Goal: Task Accomplishment & Management: Complete application form

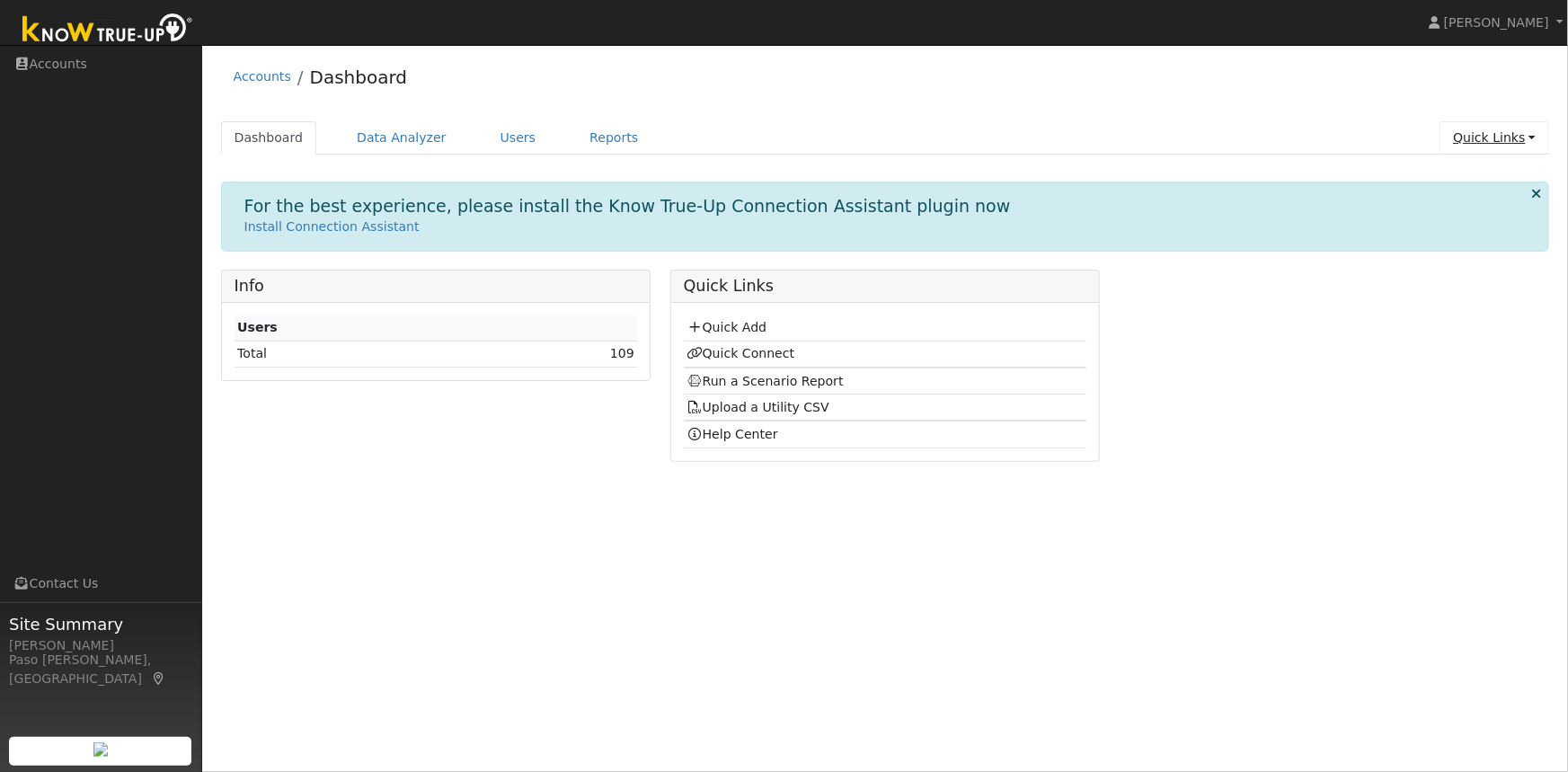
click at [1524, 141] on link "Quick Links" at bounding box center [1495, 138] width 110 height 33
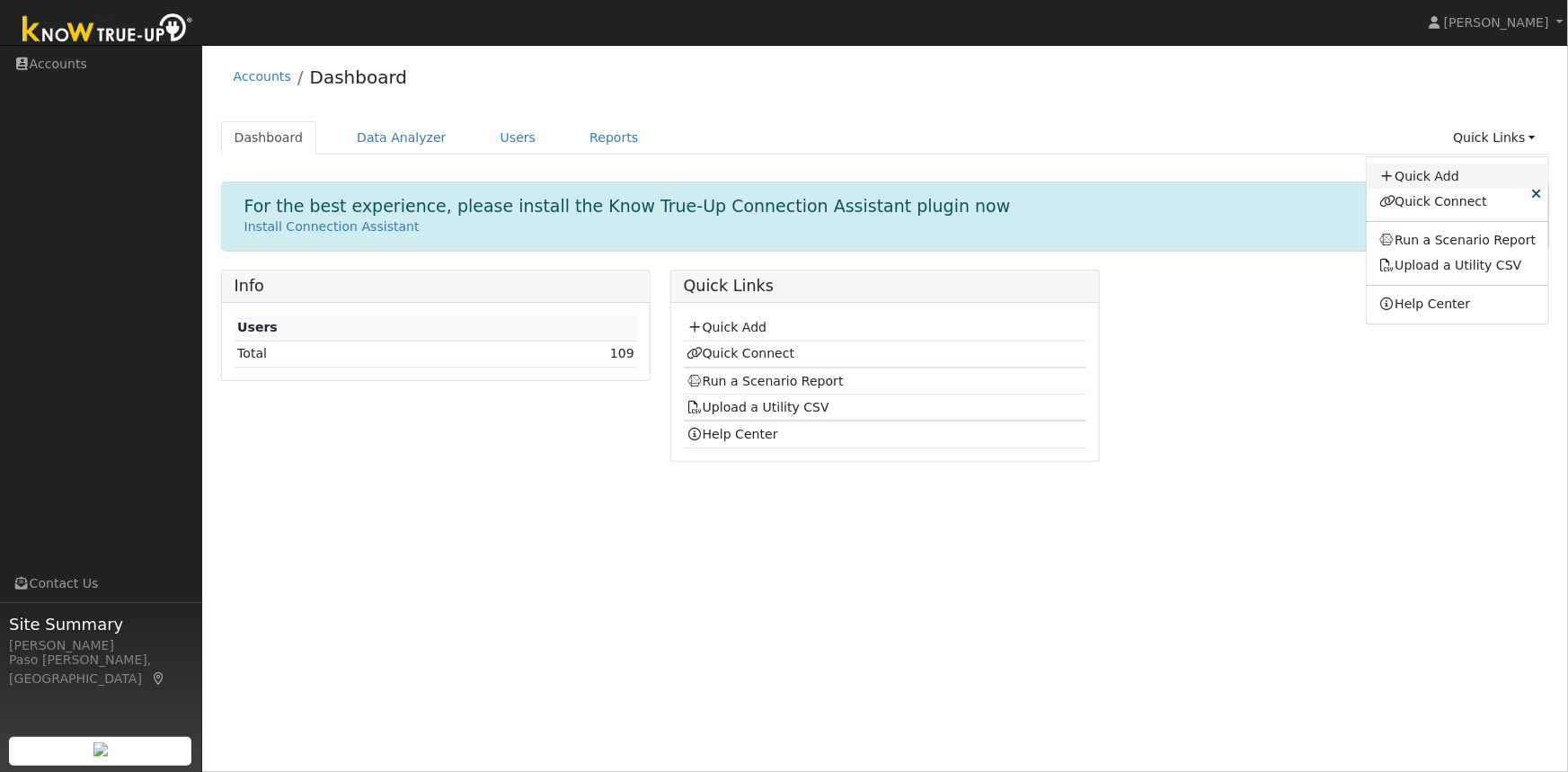
click at [1416, 180] on link "Quick Add" at bounding box center [1459, 176] width 183 height 26
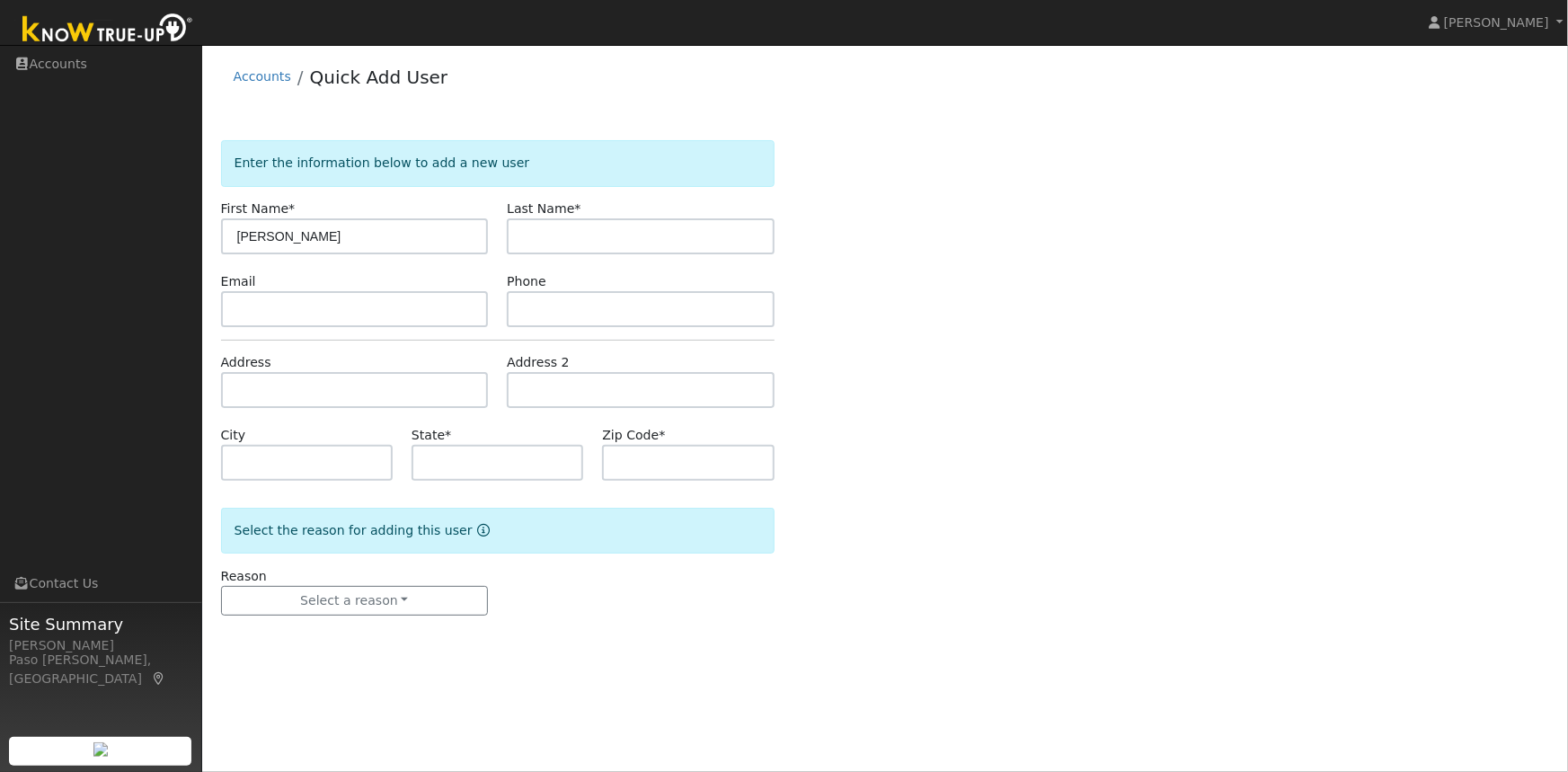
type input "Jodi"
type input "Isaacs"
click at [260, 389] on input "text" at bounding box center [355, 389] width 267 height 36
paste input "1601 DeVaul Ranch Drive, San Luis Obispo, 93405"
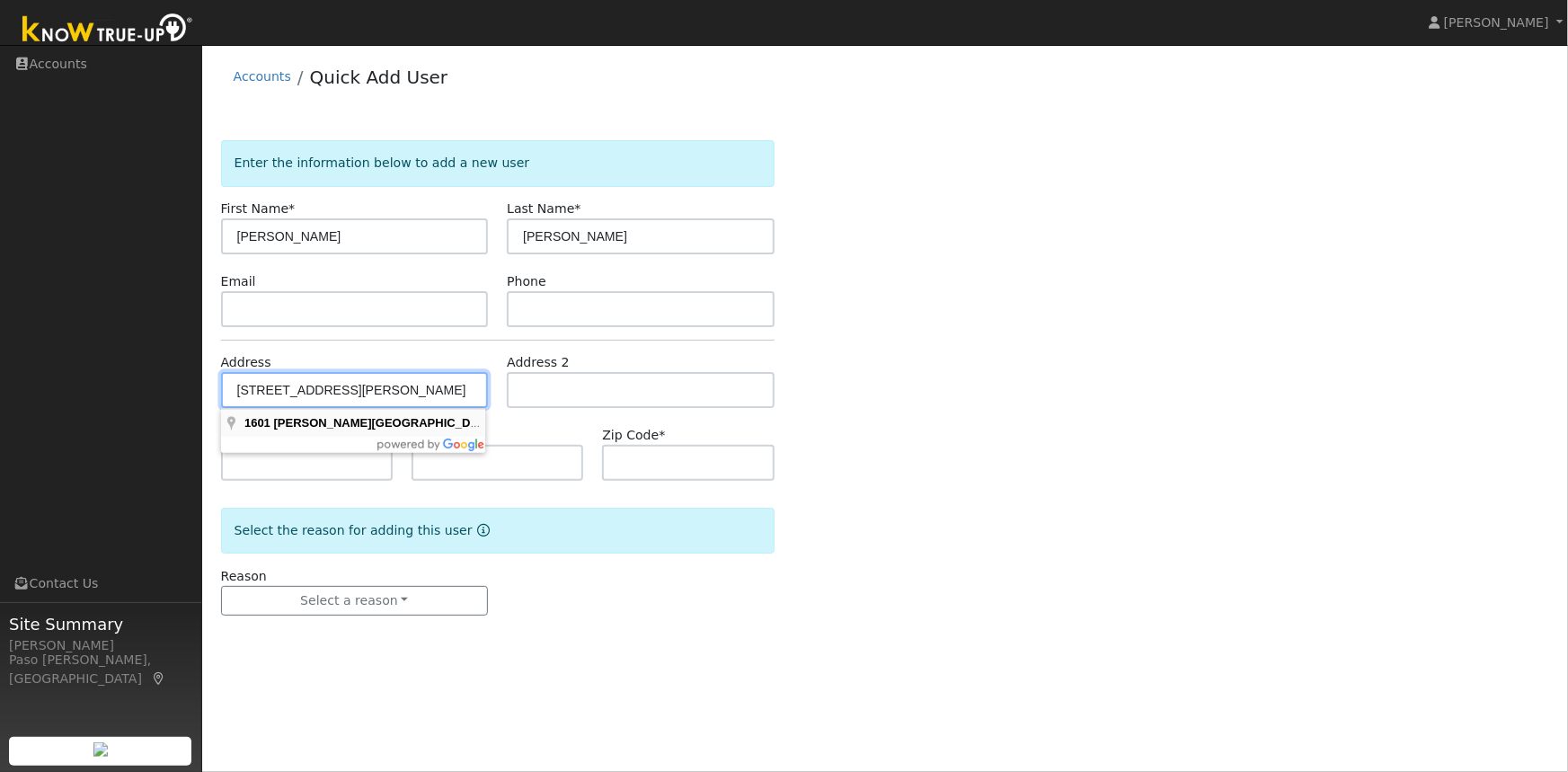
type input "1601 Devaul Ranch Drive"
type input "San Luis Obispo"
type input "CA"
type input "93405"
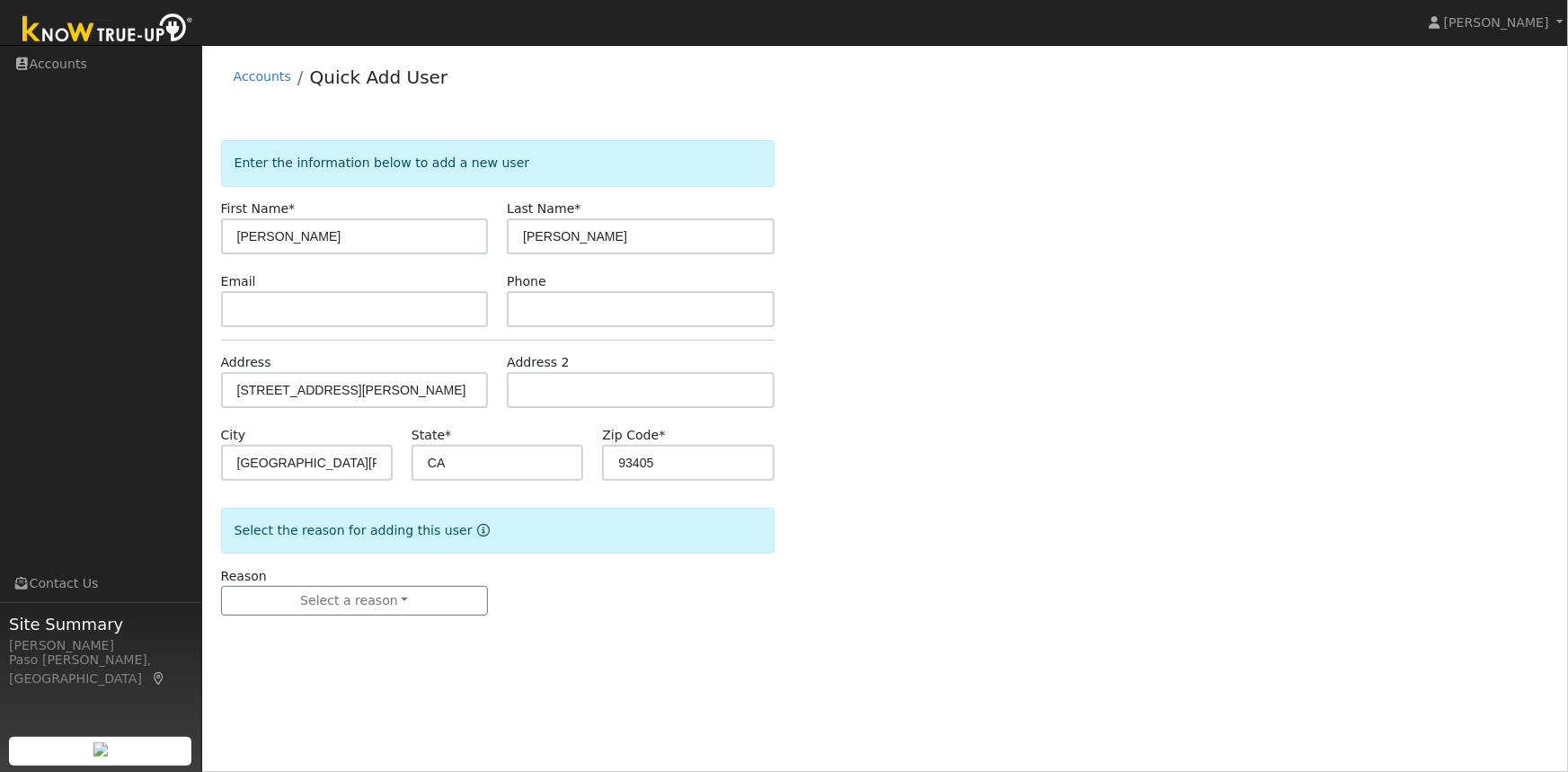
click at [1006, 357] on div "Enter the information below to add a new user First Name * Jodi Last Name * Isa…" at bounding box center [886, 396] width 1329 height 511
click at [393, 604] on button "Select a reason" at bounding box center [355, 601] width 267 height 30
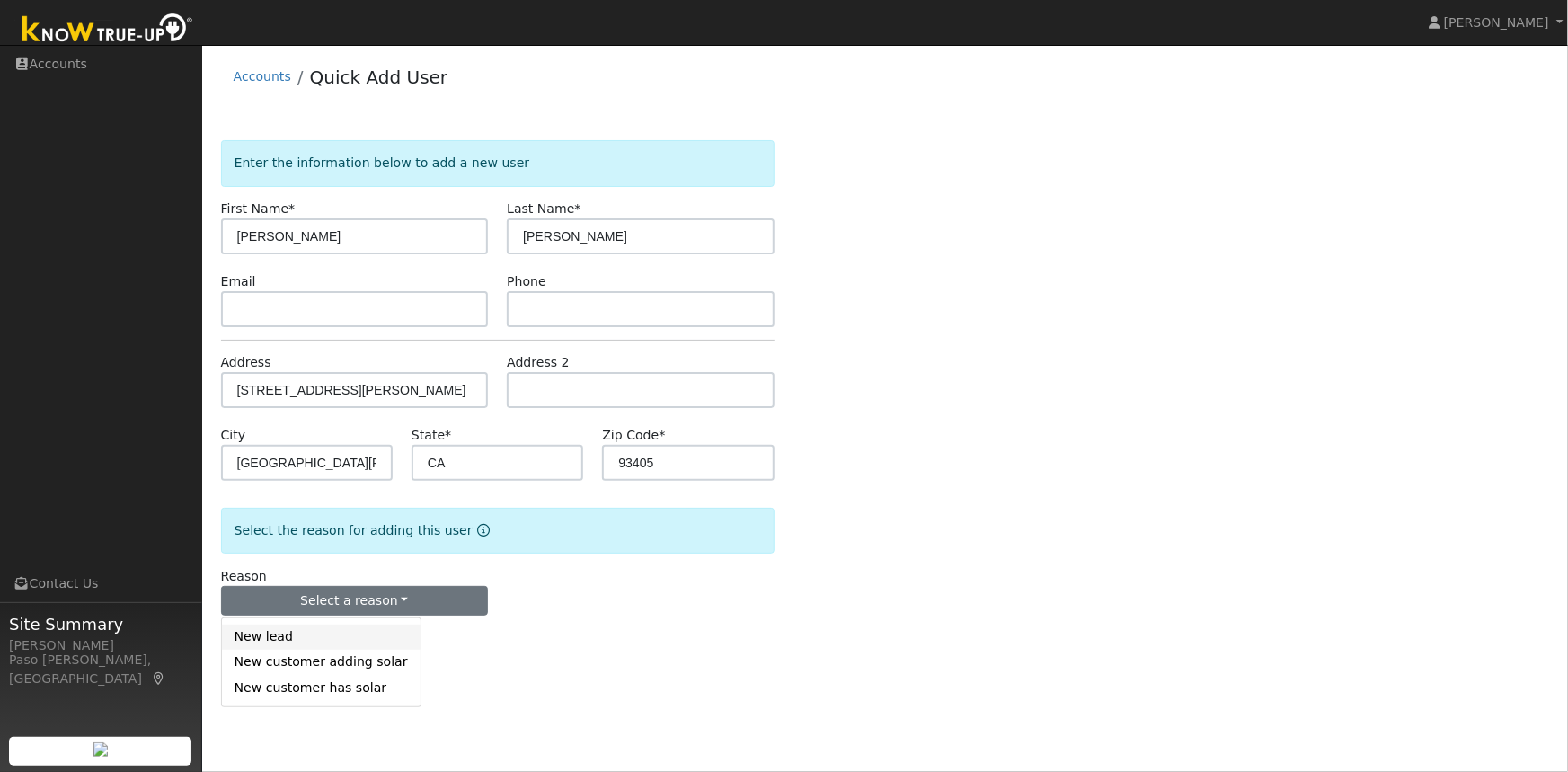
click at [269, 638] on link "New lead" at bounding box center [321, 637] width 199 height 26
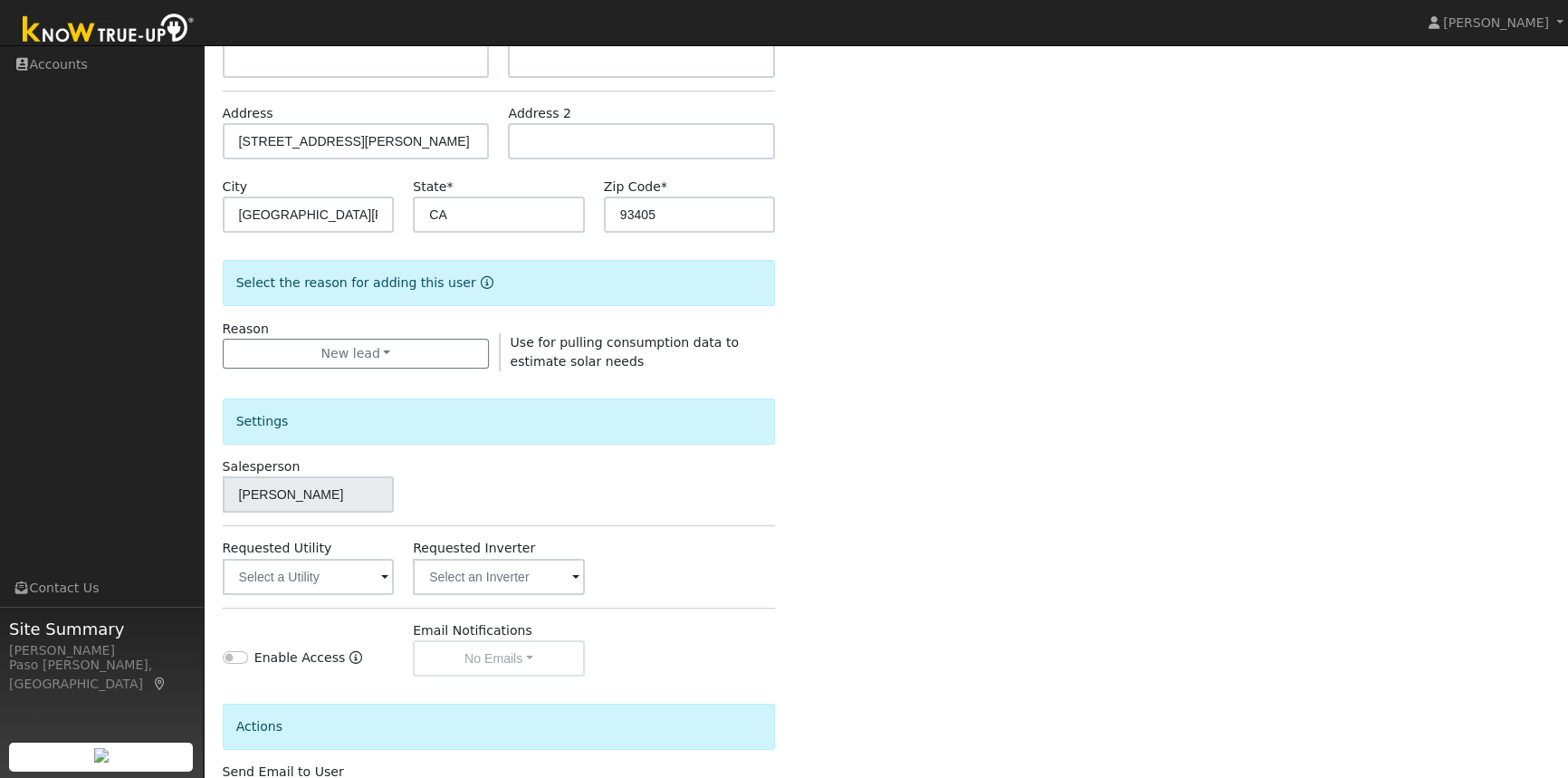
scroll to position [393, 0]
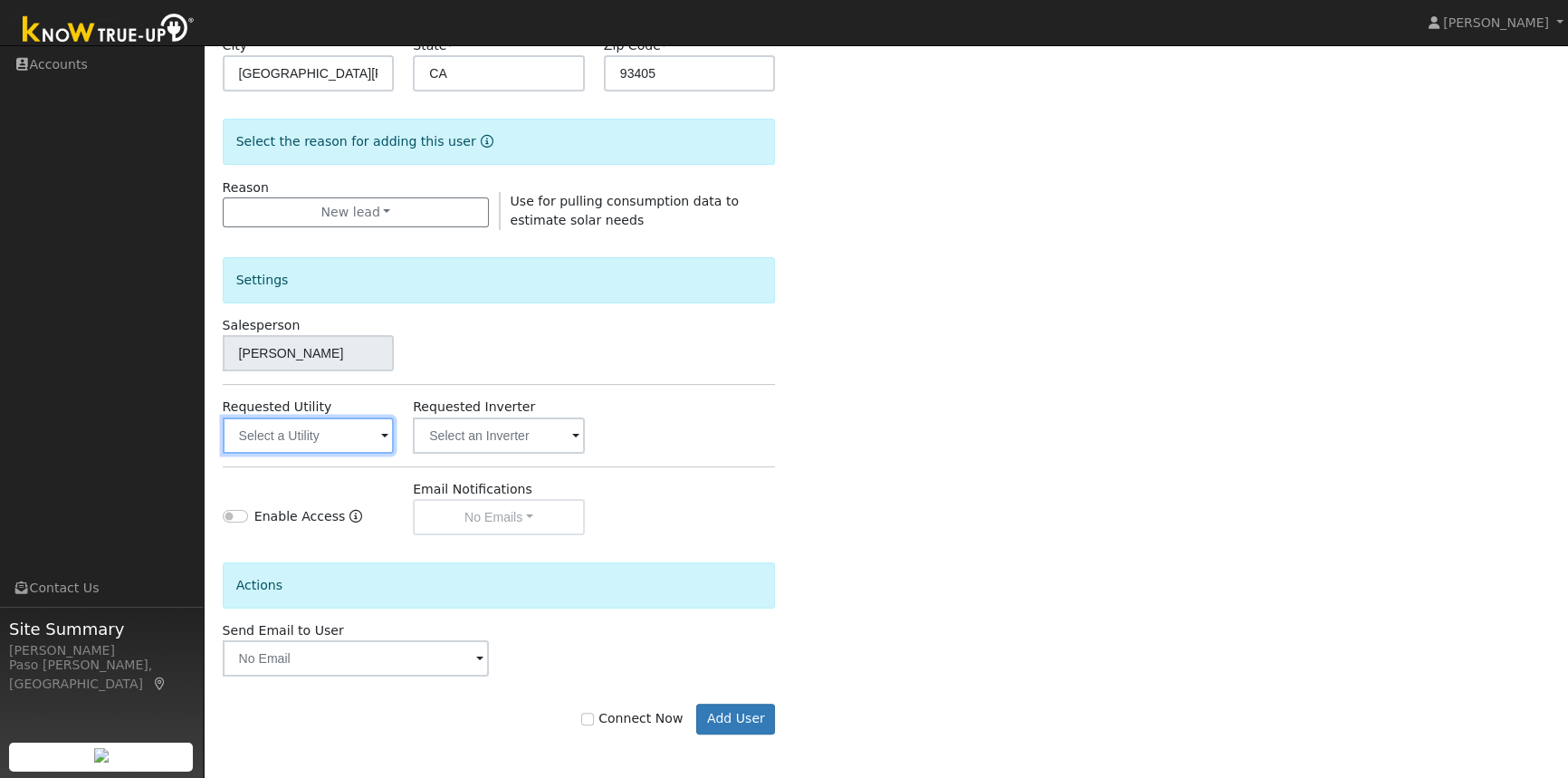
click at [262, 437] on input "text" at bounding box center [309, 435] width 172 height 37
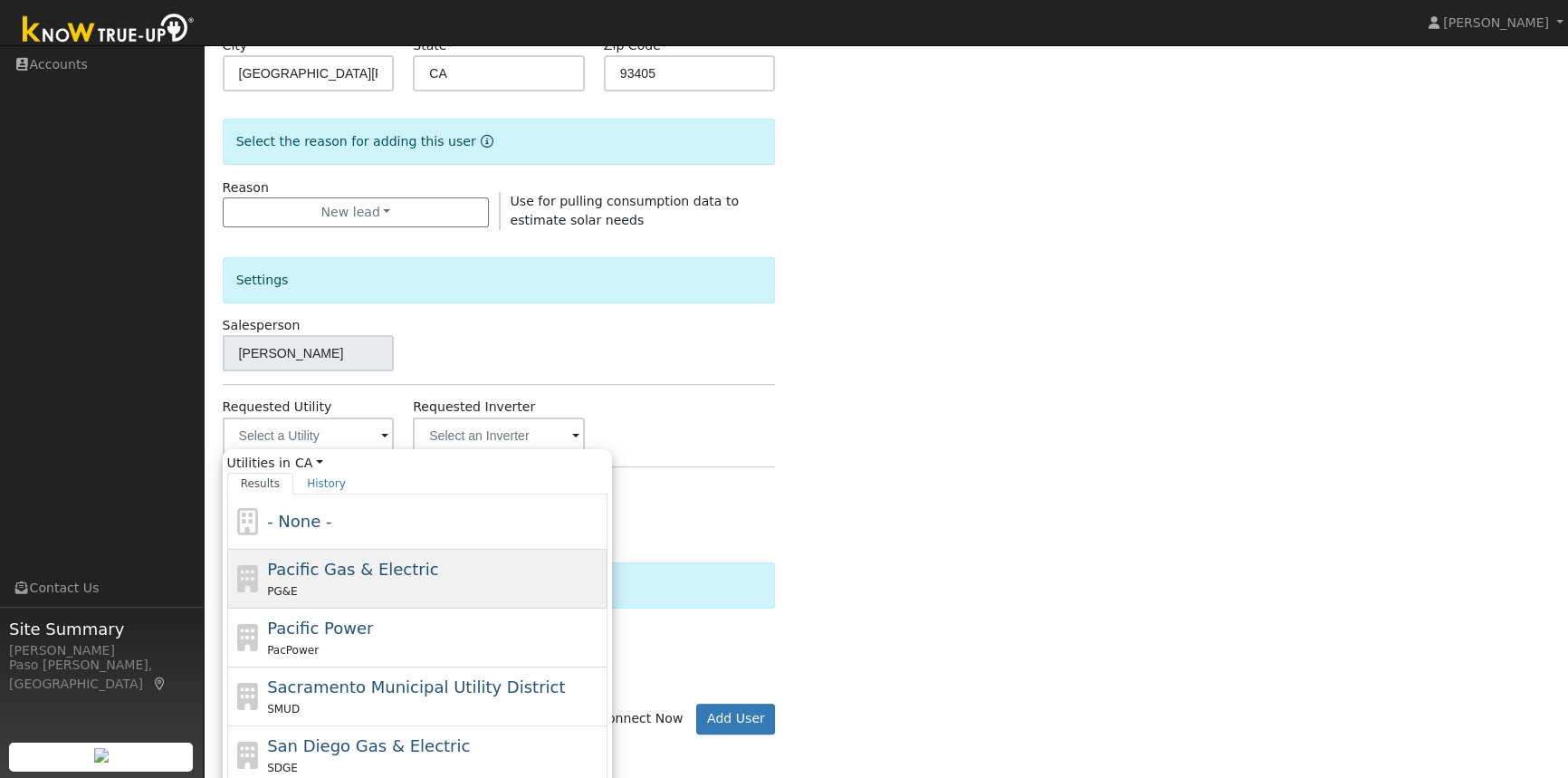
click at [317, 582] on div "PG&E" at bounding box center [435, 591] width 336 height 19
type input "Pacific Gas & Electric"
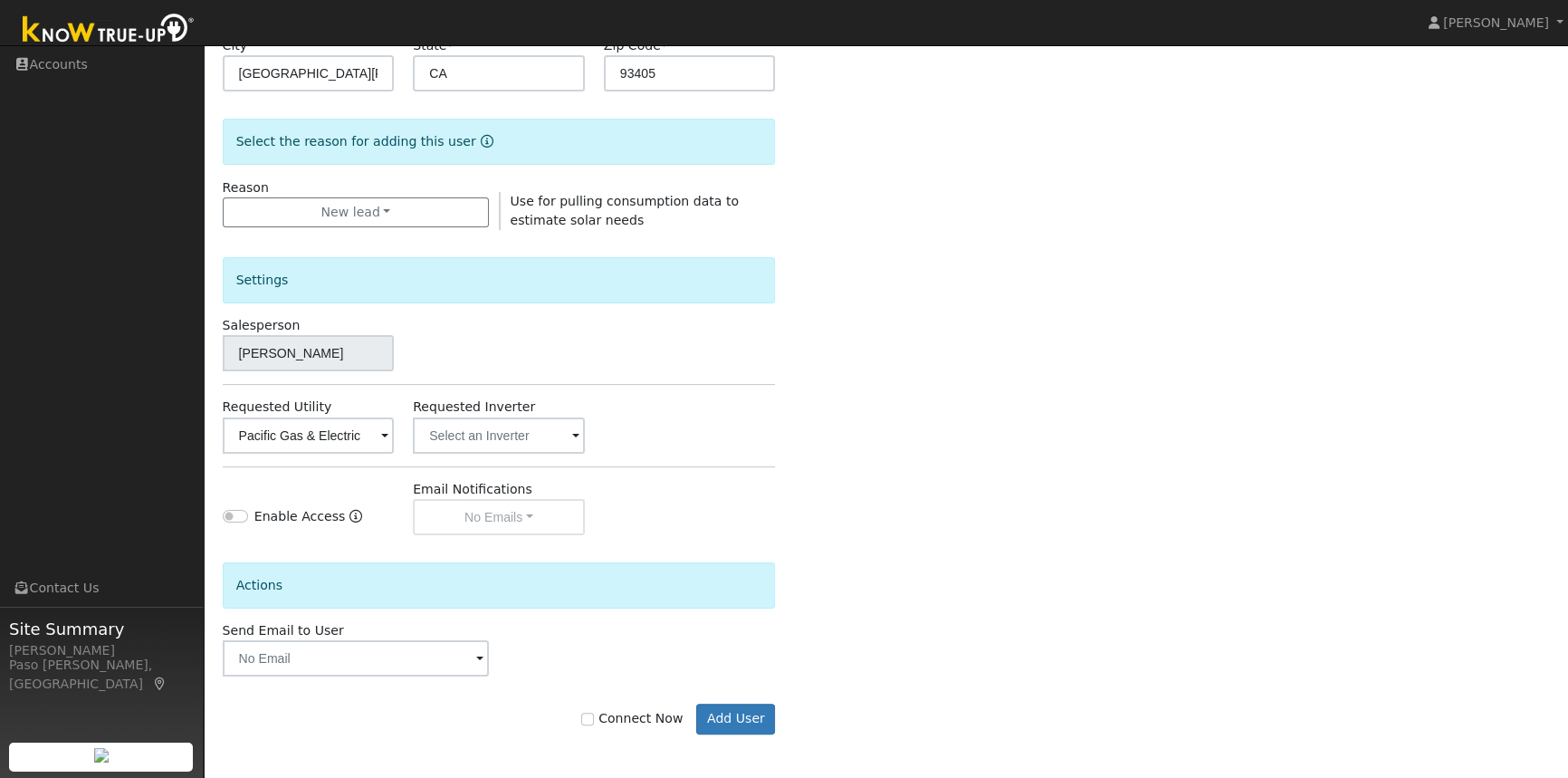
click at [589, 721] on div "Connect Now Add User" at bounding box center [499, 719] width 573 height 31
click at [594, 721] on input "Connect Now" at bounding box center [587, 720] width 13 height 13
checkbox input "true"
click at [742, 706] on button "Add User" at bounding box center [736, 719] width 79 height 31
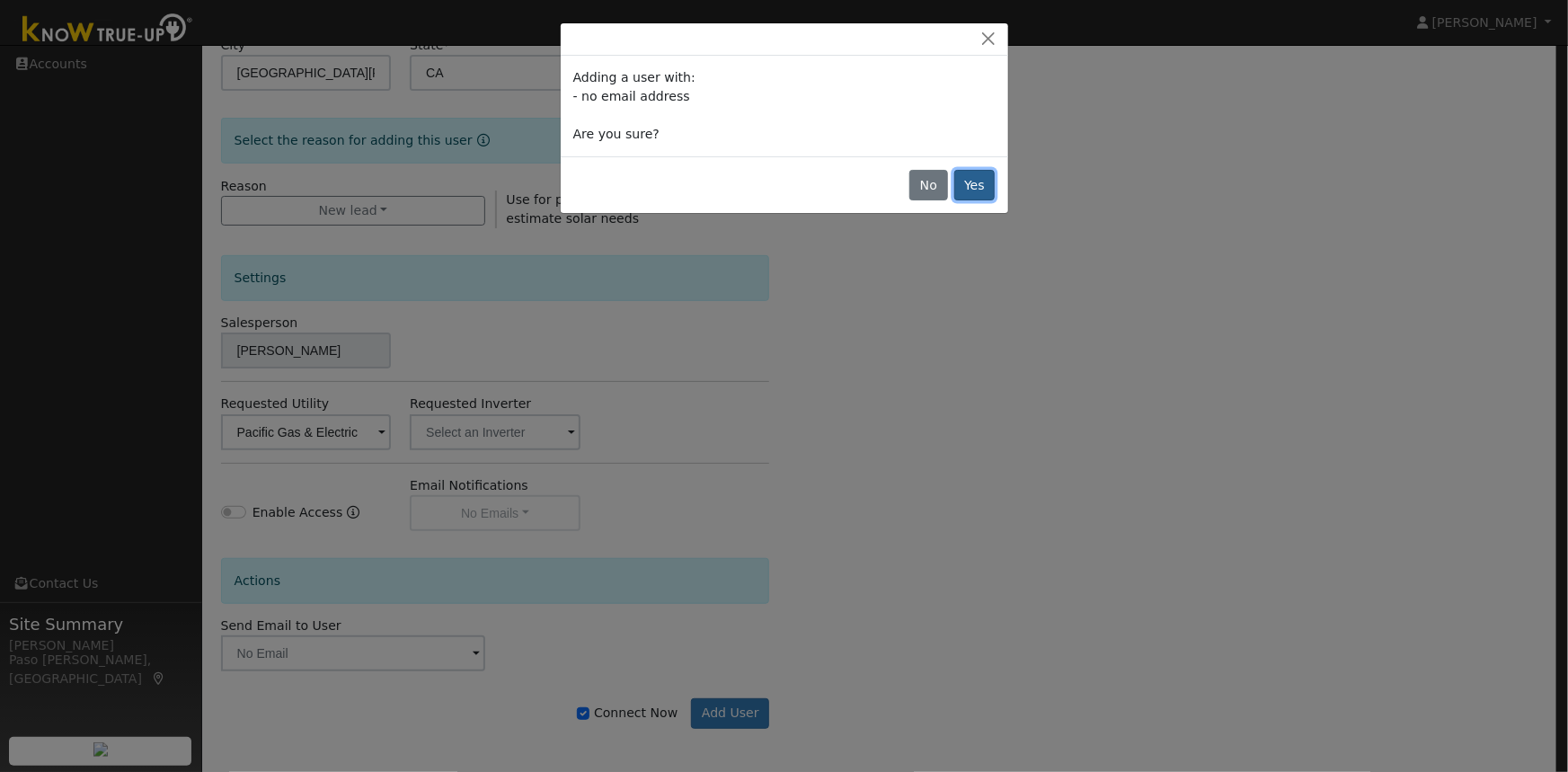
click at [967, 178] on button "Yes" at bounding box center [975, 185] width 41 height 30
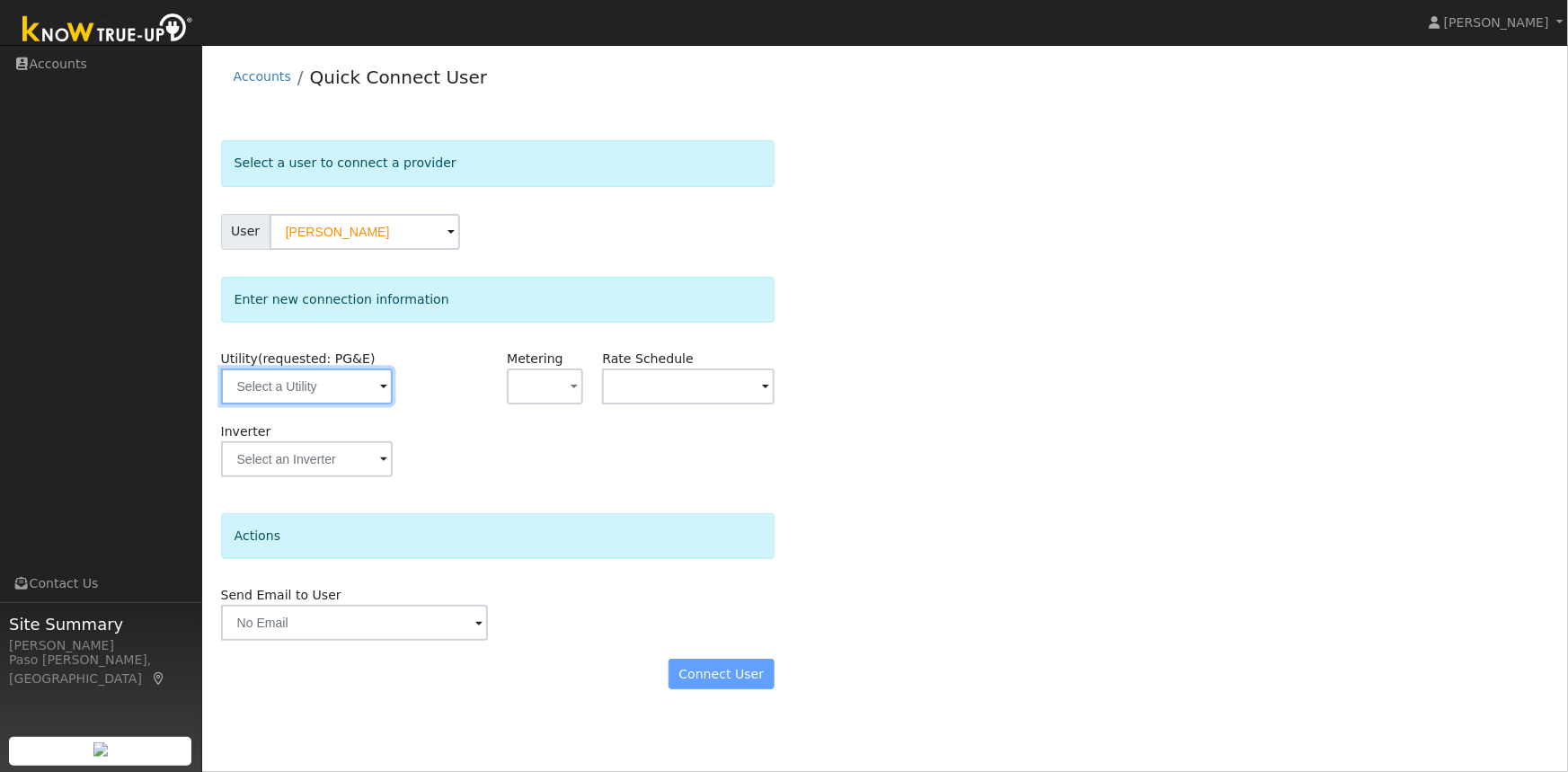
click at [280, 372] on input "text" at bounding box center [307, 386] width 172 height 36
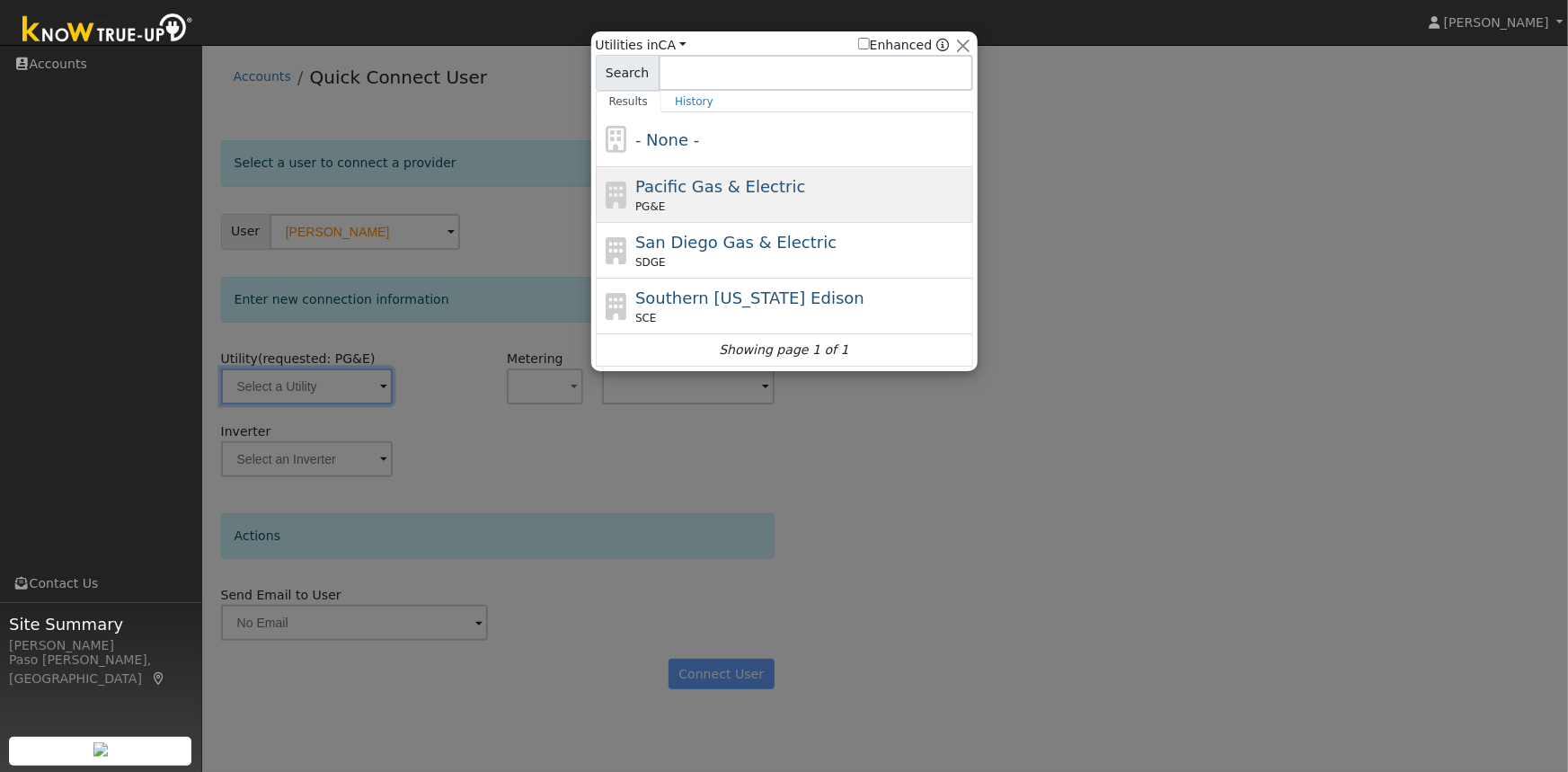
click at [687, 181] on span "Pacific Gas & Electric" at bounding box center [720, 186] width 170 height 19
type input "PG&E"
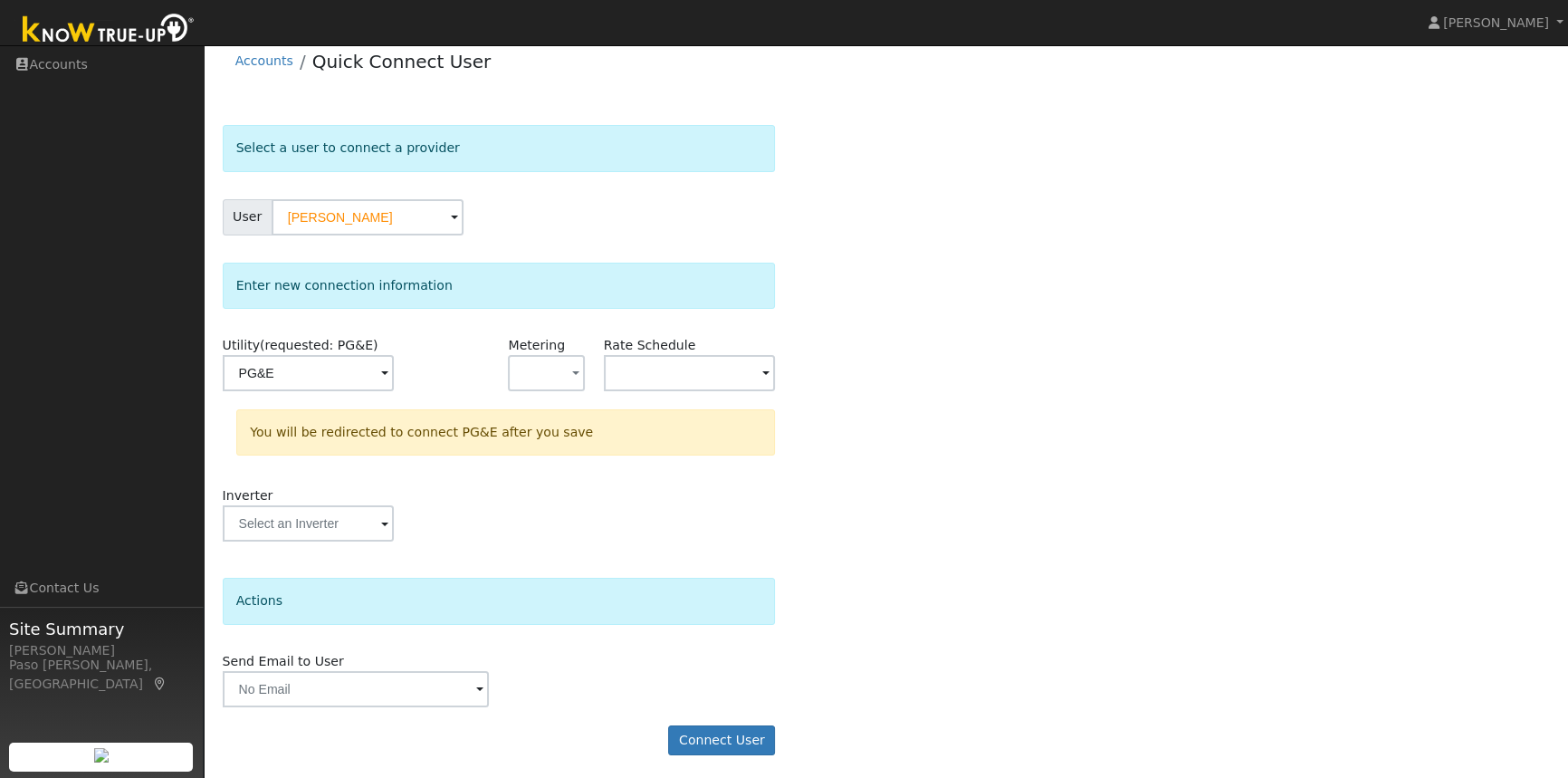
scroll to position [20, 0]
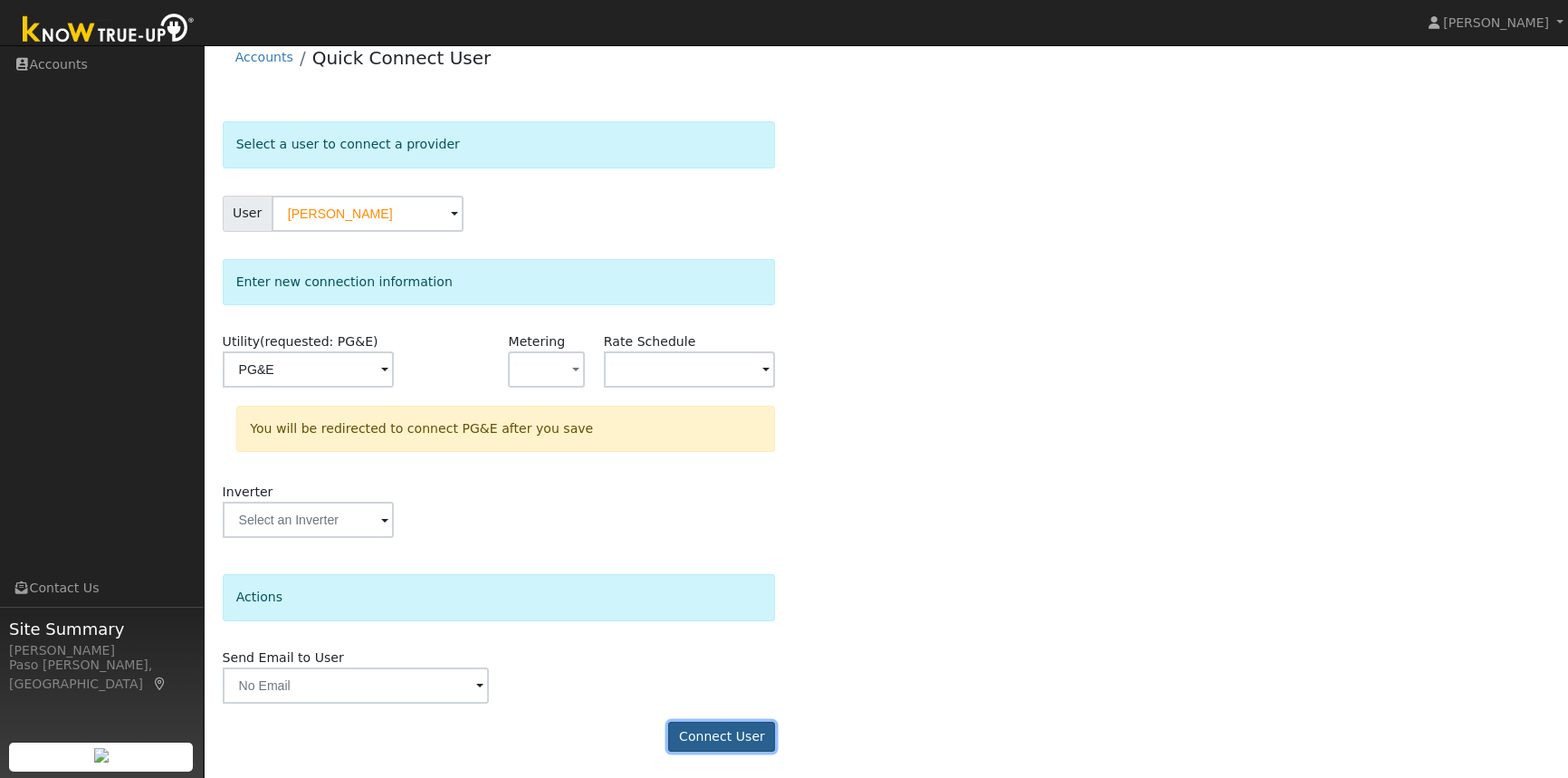
click at [741, 734] on button "Connect User" at bounding box center [722, 737] width 107 height 31
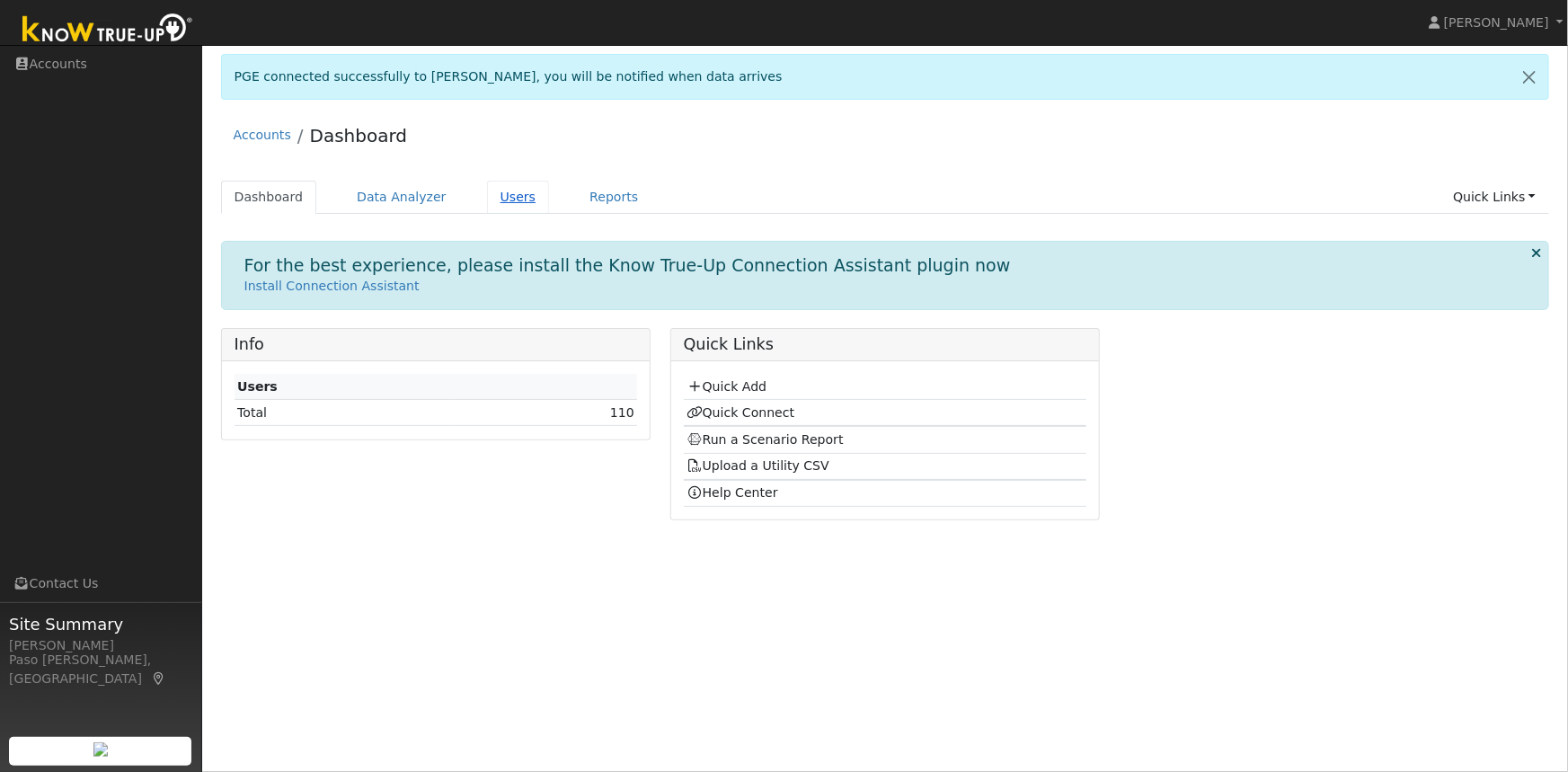
click at [494, 189] on link "Users" at bounding box center [519, 198] width 63 height 33
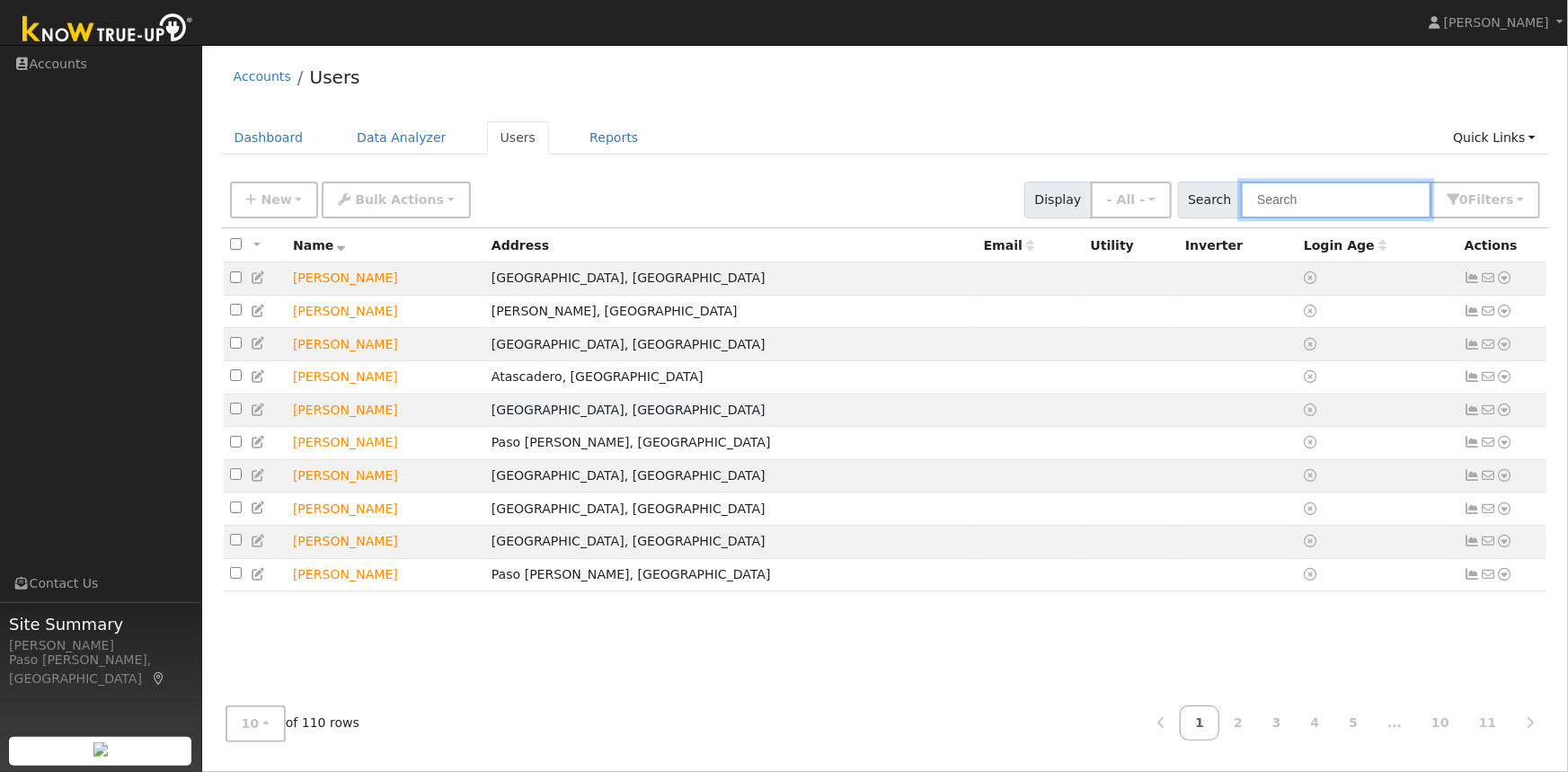
click at [1284, 199] on input "text" at bounding box center [1337, 200] width 191 height 36
click at [1321, 197] on input "text" at bounding box center [1337, 200] width 191 height 36
click at [1294, 199] on input "text" at bounding box center [1337, 200] width 191 height 36
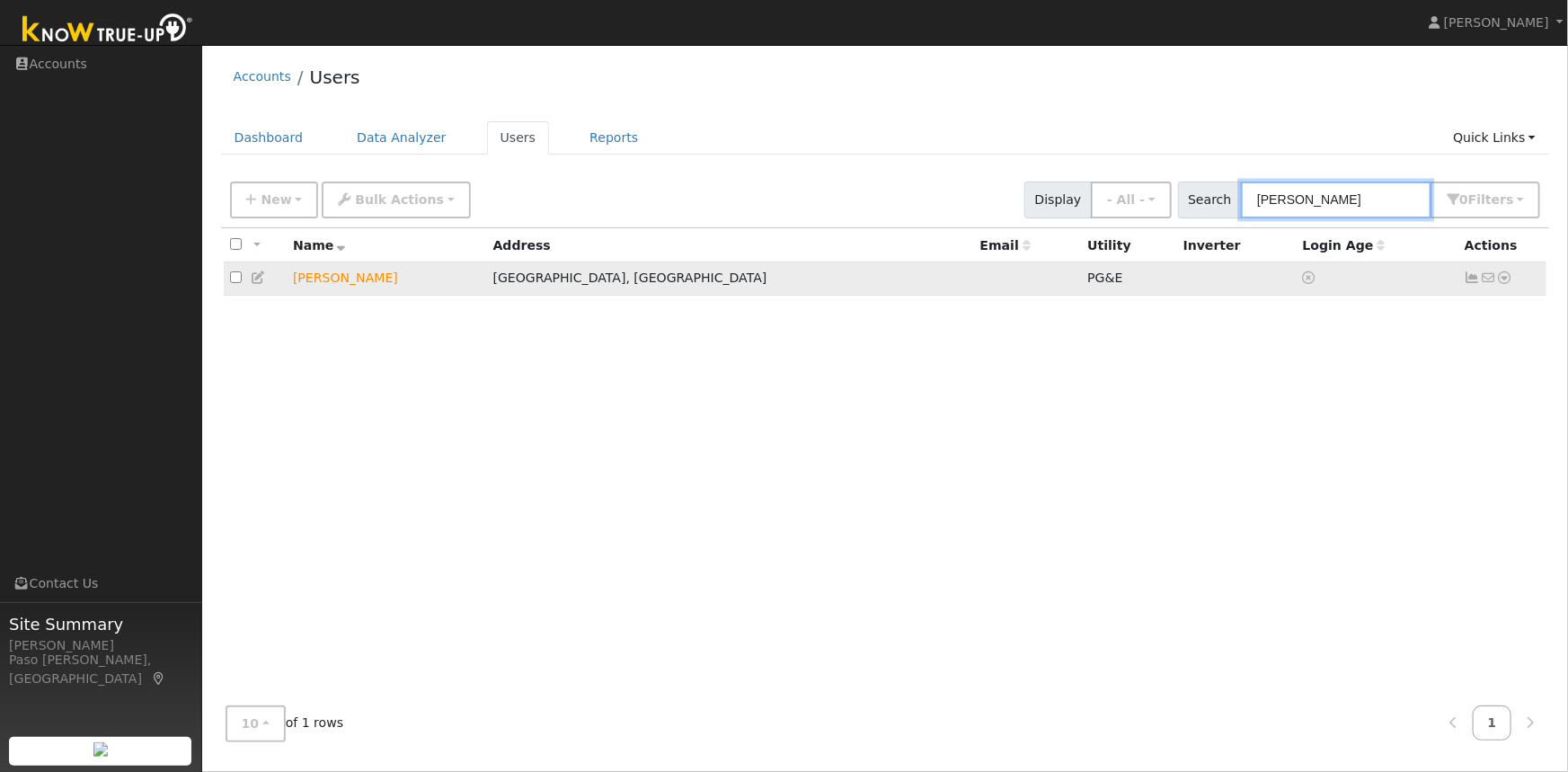
type input "isaacs"
click at [1504, 277] on icon at bounding box center [1505, 277] width 16 height 13
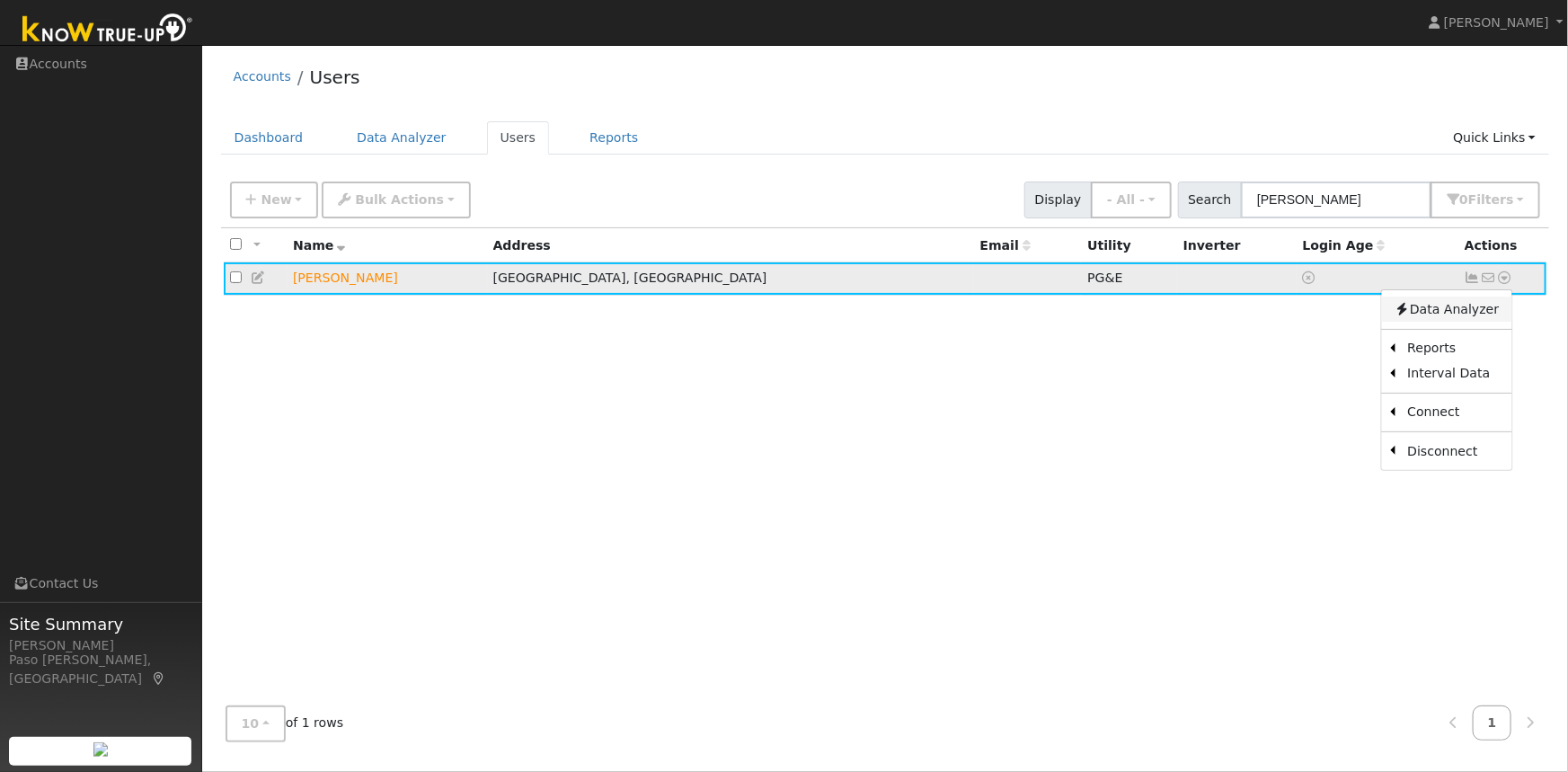
click at [1458, 309] on link "Data Analyzer" at bounding box center [1446, 310] width 131 height 26
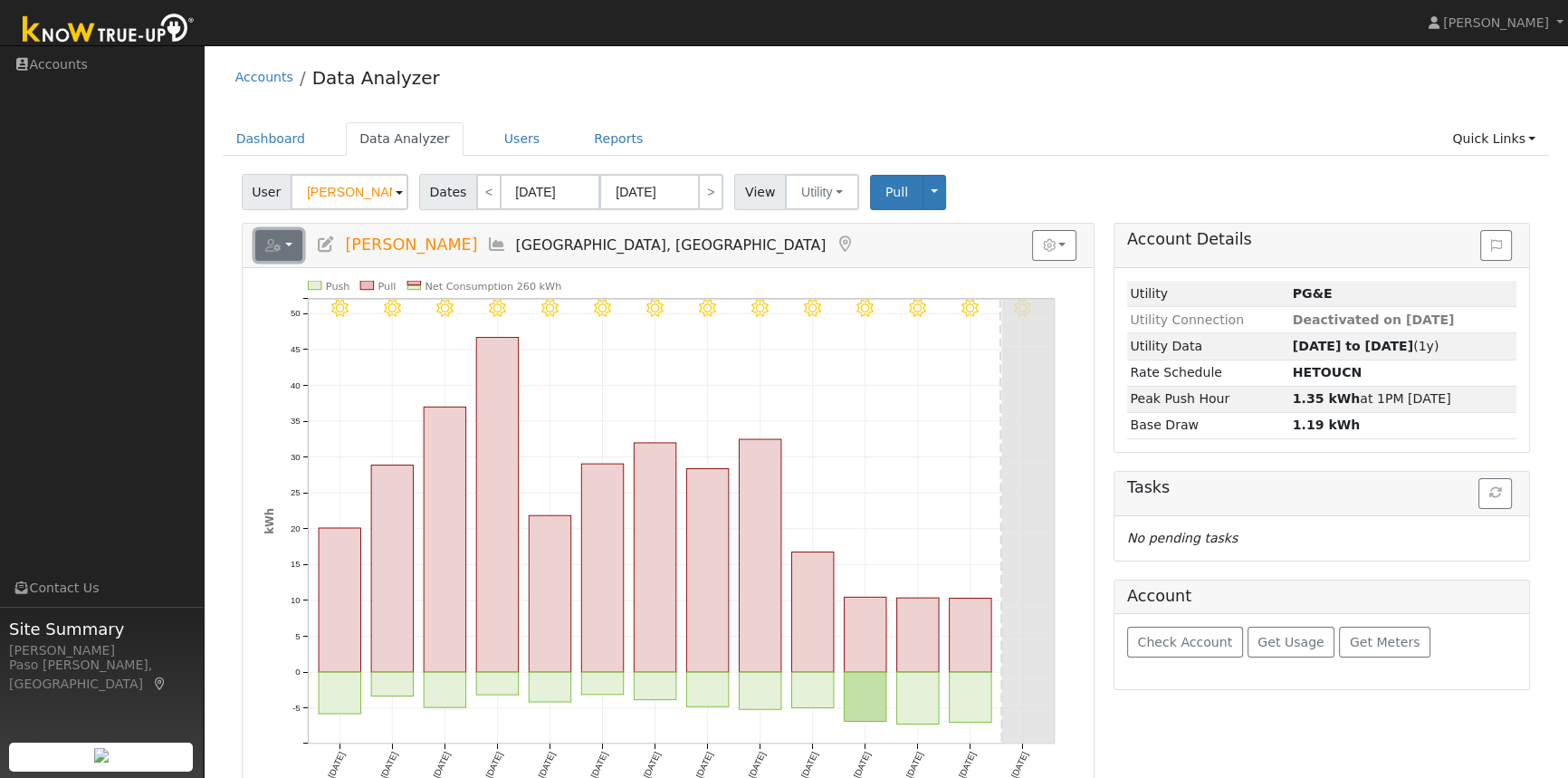
click at [290, 241] on button "button" at bounding box center [279, 245] width 48 height 31
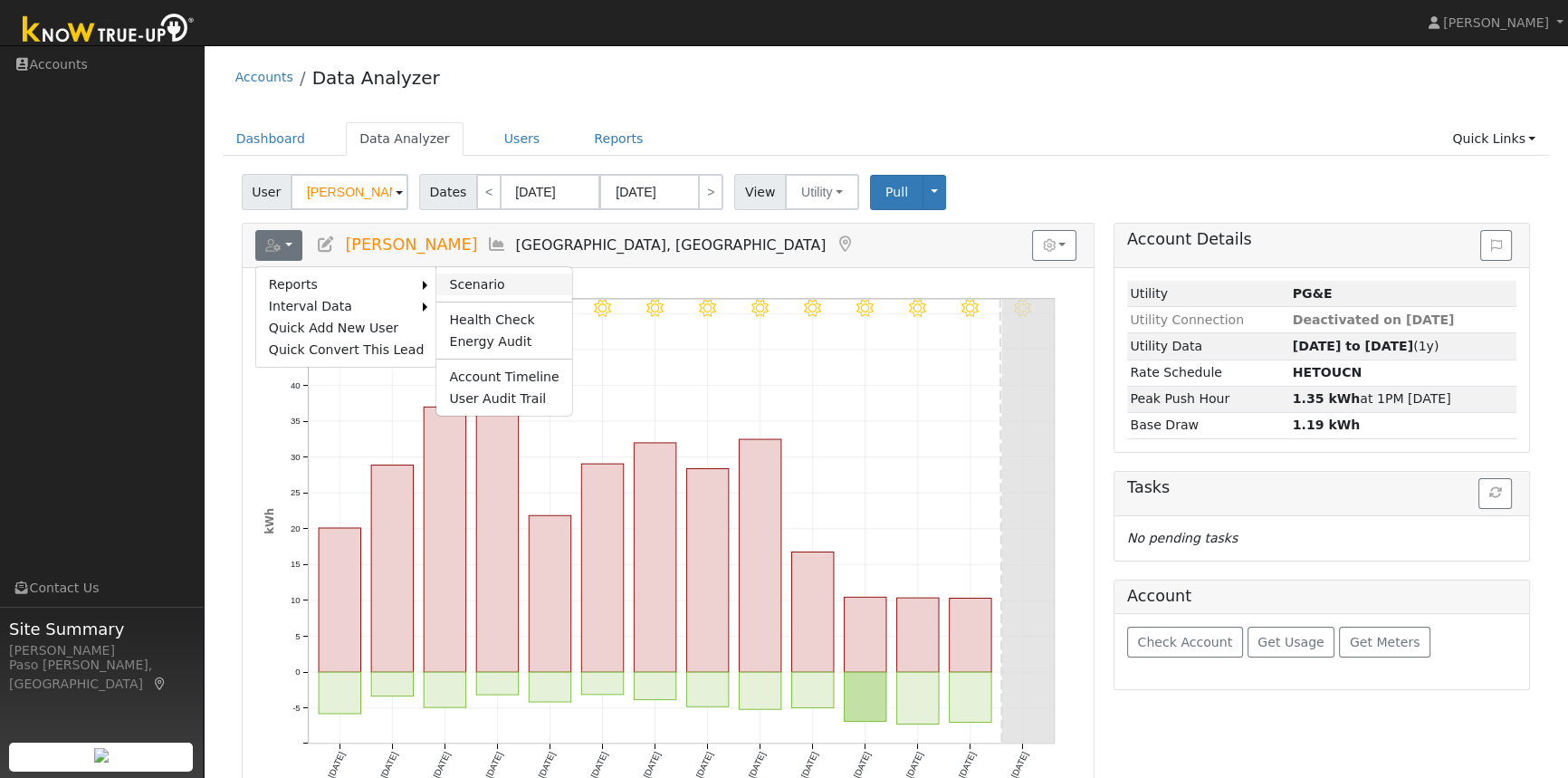
click at [465, 290] on link "Scenario" at bounding box center [504, 284] width 135 height 22
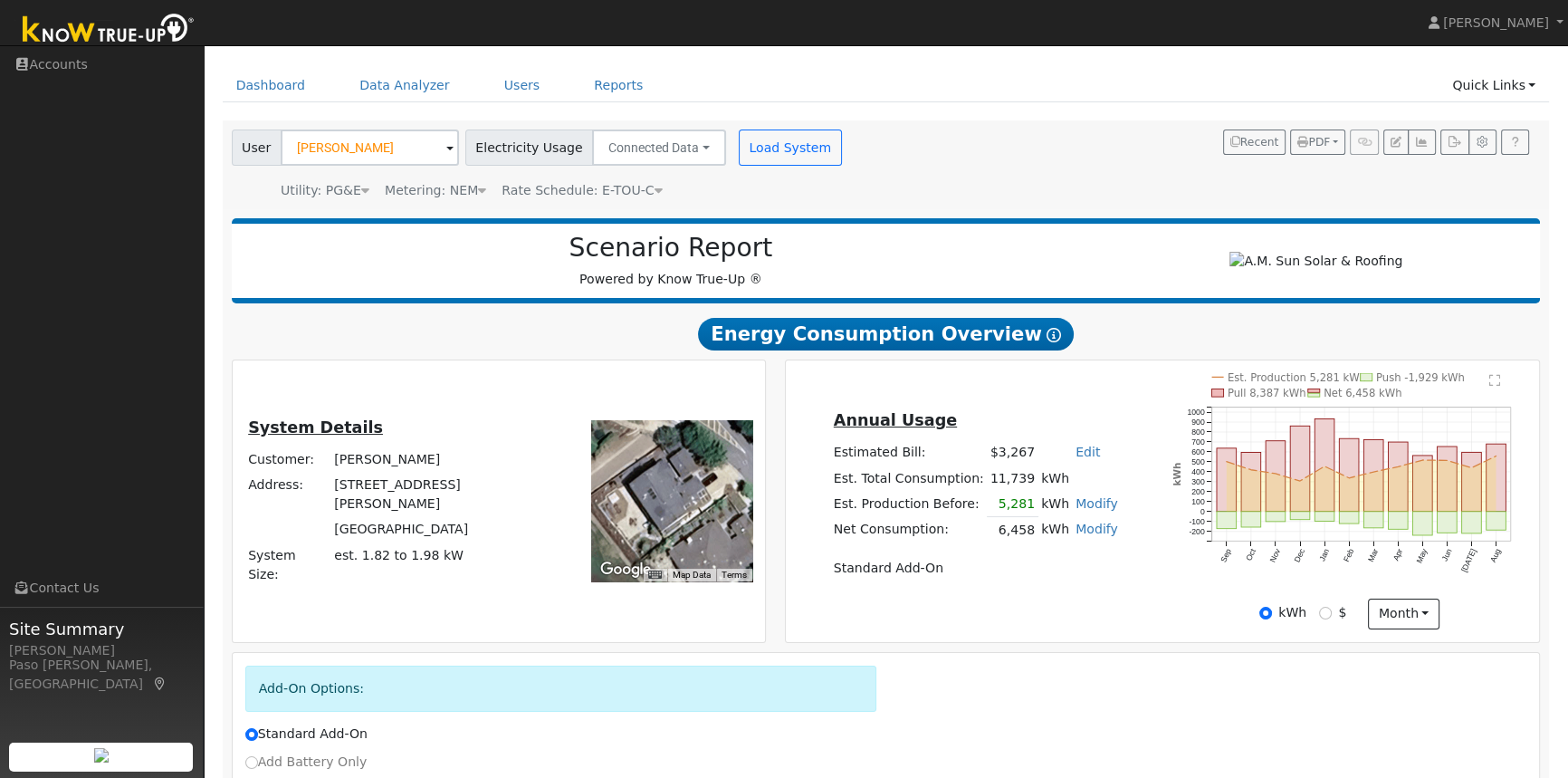
scroll to position [81, 0]
